Goal: Task Accomplishment & Management: Manage account settings

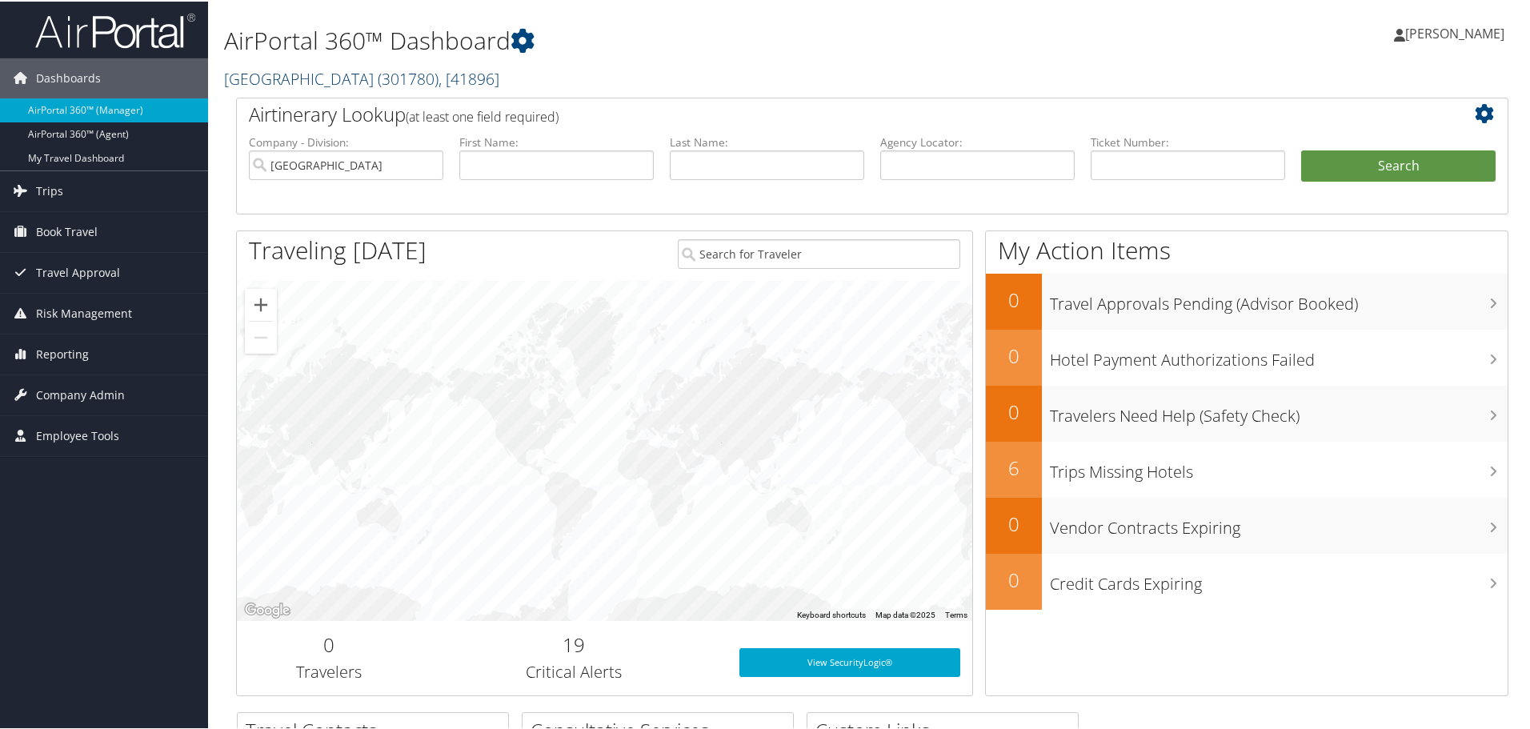
click at [308, 77] on link "Tangipahoa Parish ( 301780 ) , [ 41896 ]" at bounding box center [361, 77] width 275 height 22
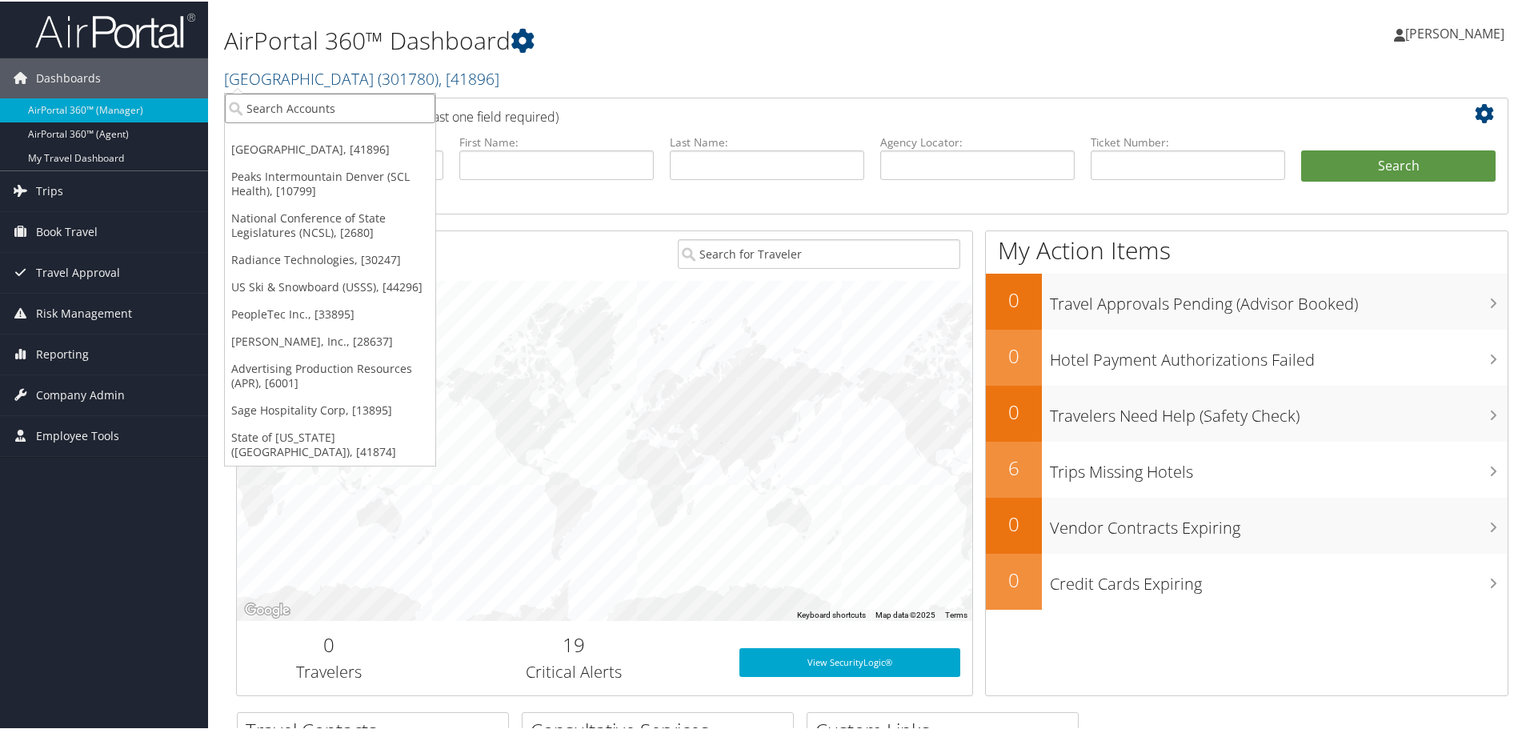
click at [304, 98] on input "search" at bounding box center [330, 107] width 210 height 30
type input "torch"
click at [331, 140] on div "Torch Technologies Inc. (301423), [38381]" at bounding box center [368, 136] width 304 height 14
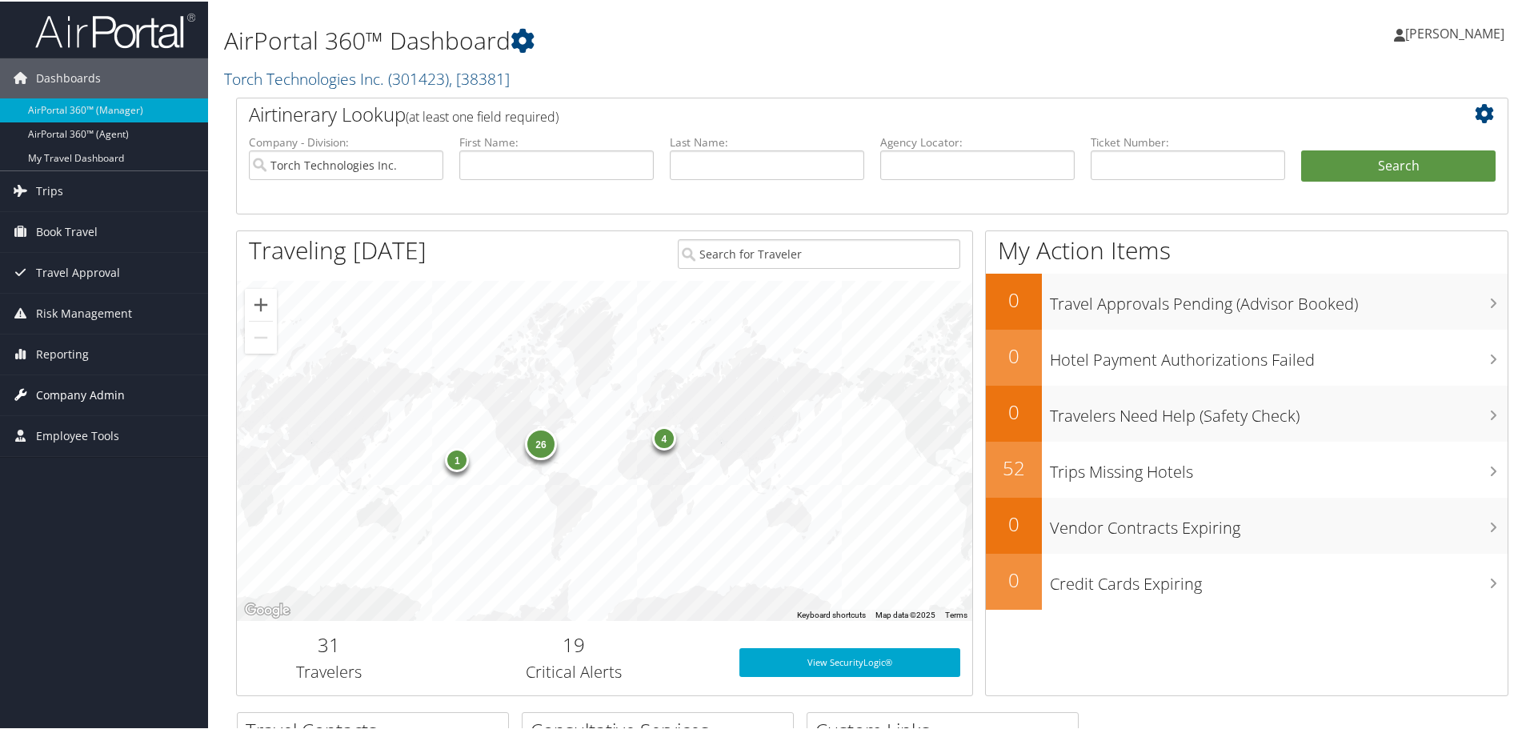
click at [85, 389] on span "Company Admin" at bounding box center [80, 394] width 89 height 40
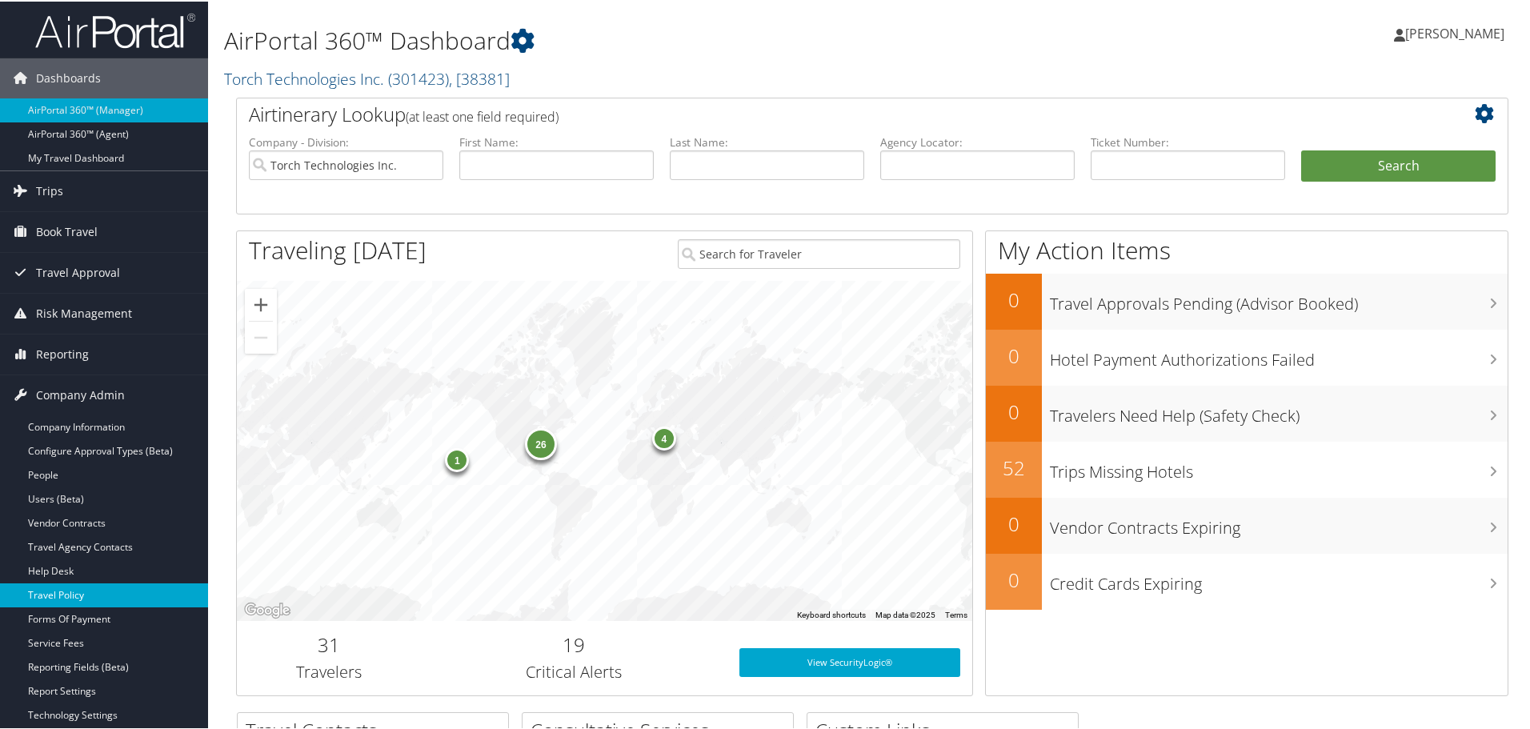
click at [80, 597] on link "Travel Policy" at bounding box center [104, 594] width 208 height 24
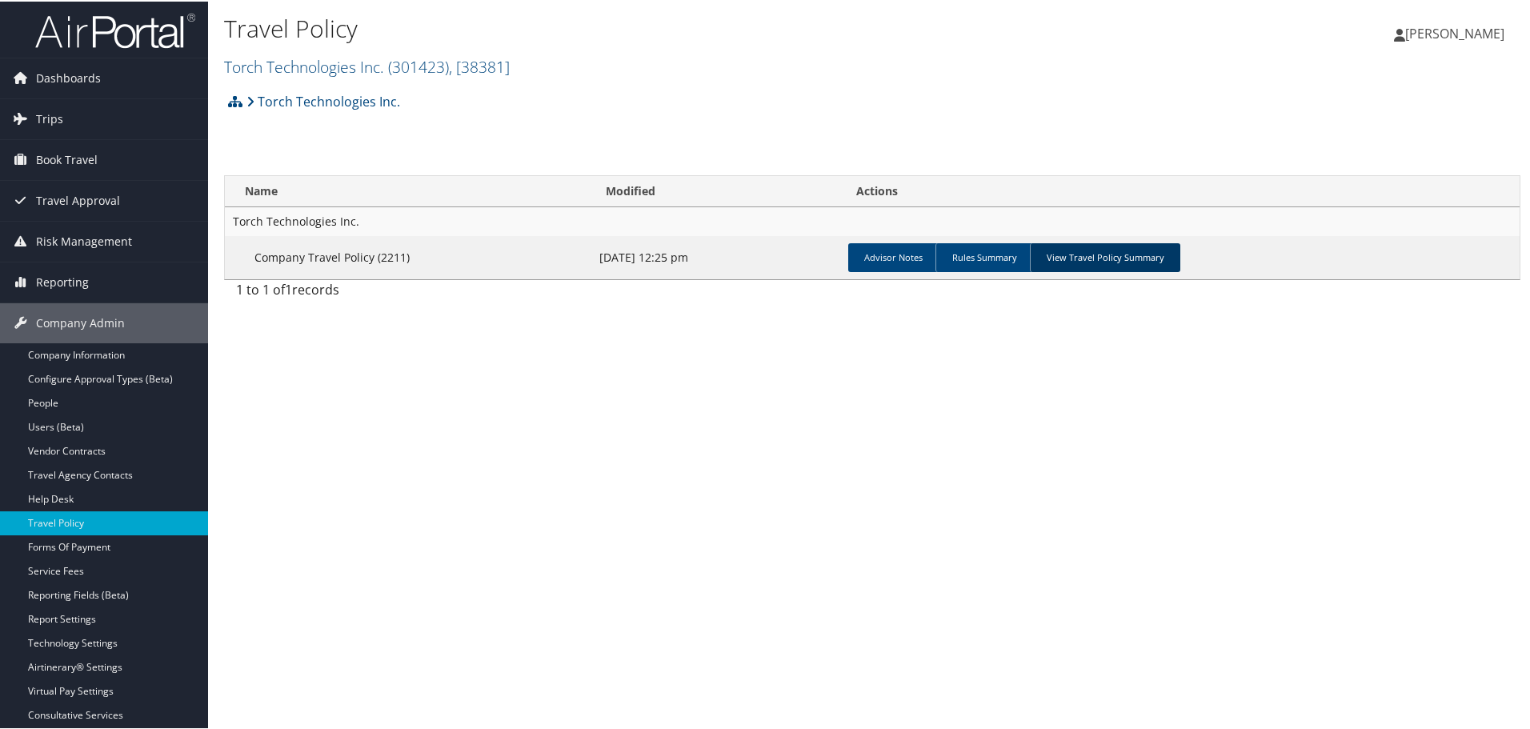
click at [1104, 261] on link "View Travel Policy Summary" at bounding box center [1105, 256] width 150 height 29
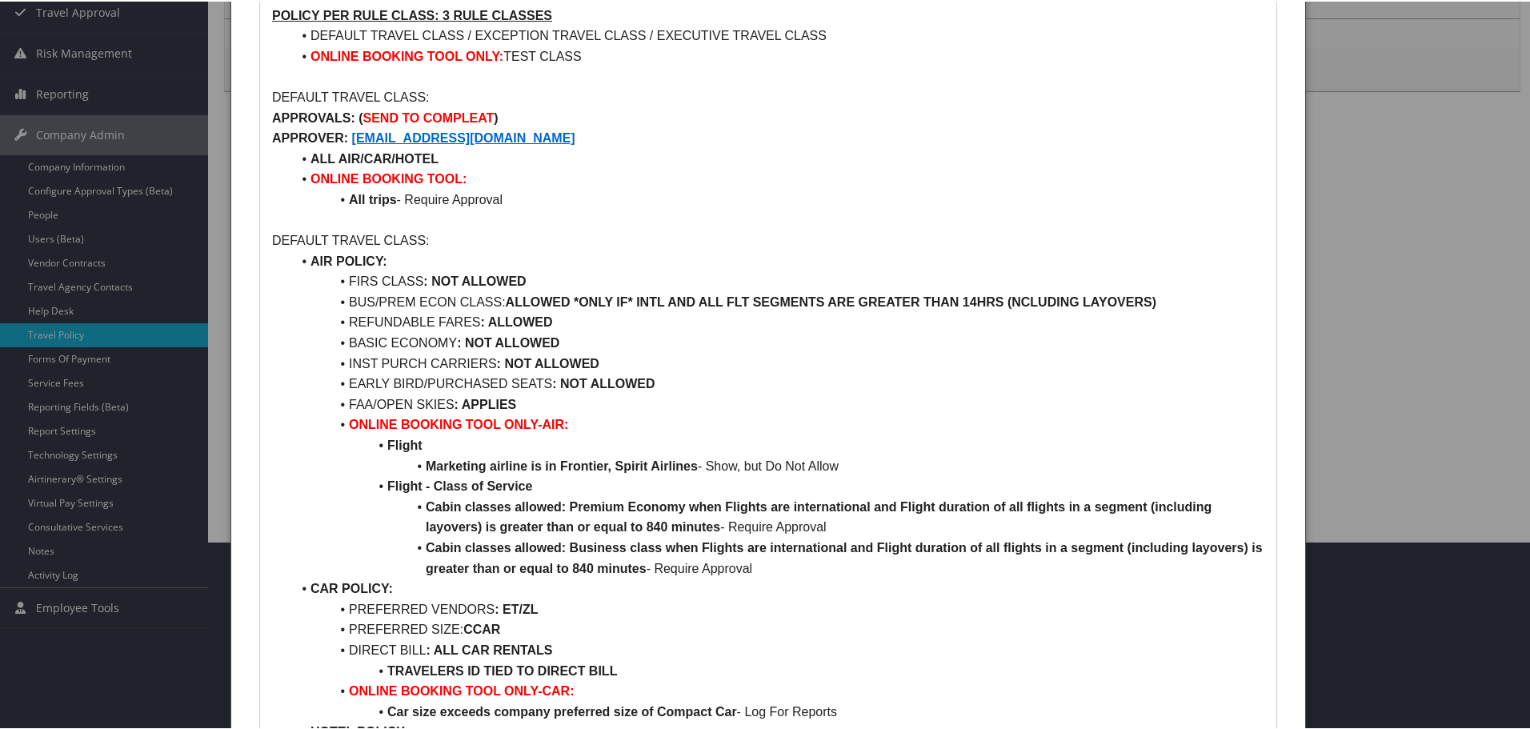
scroll to position [160, 0]
